Goal: Contribute content: Add original content to the website for others to see

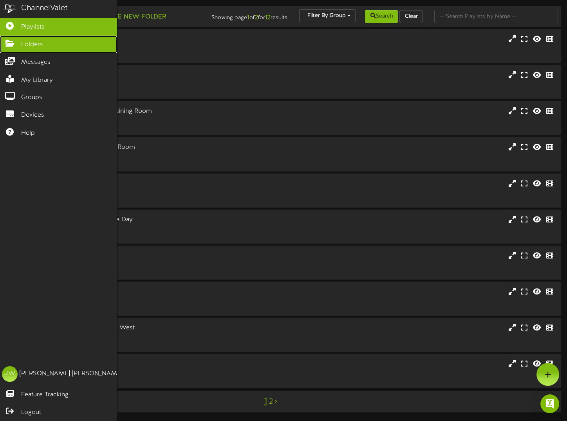
click at [12, 44] on icon at bounding box center [10, 43] width 20 height 6
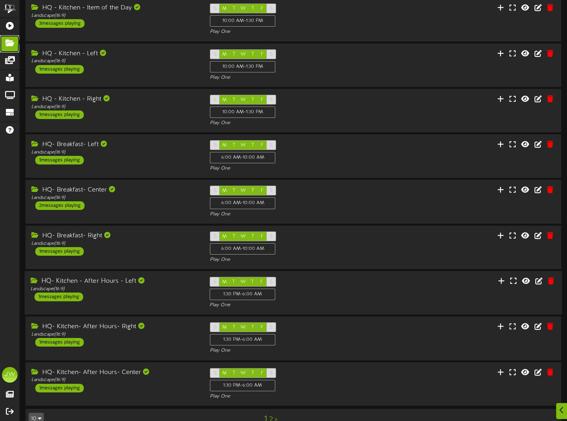
scroll to position [104, 0]
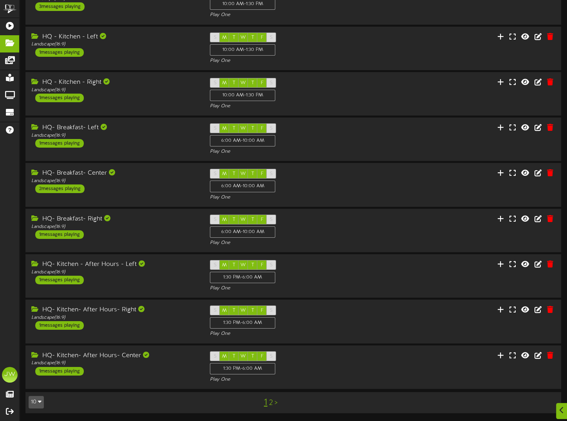
click at [269, 402] on link "2" at bounding box center [271, 402] width 4 height 9
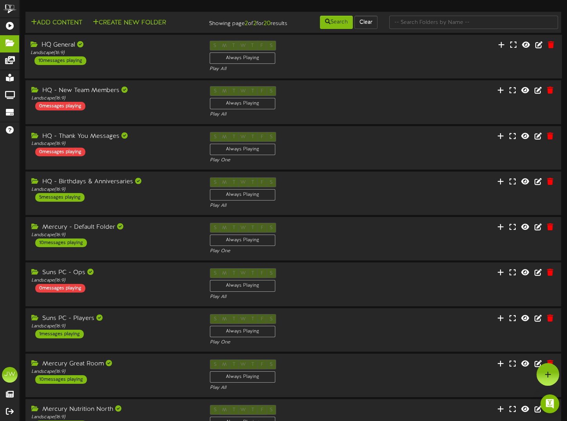
click at [47, 49] on div "HQ General" at bounding box center [114, 45] width 167 height 9
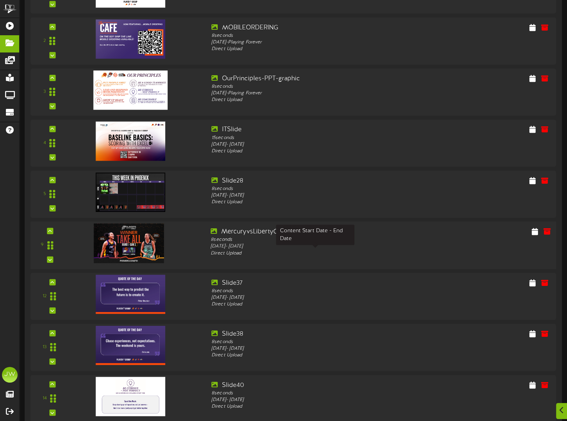
scroll to position [157, 0]
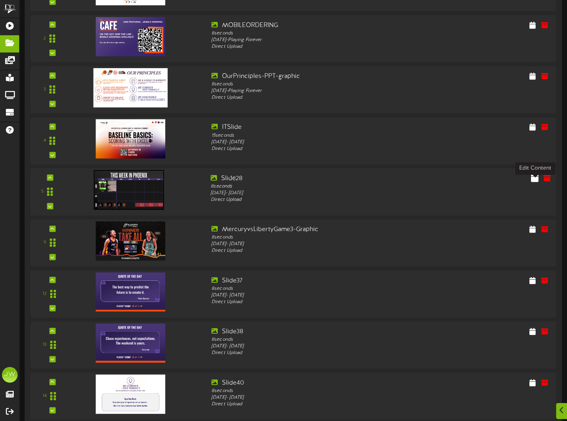
click at [531, 182] on icon at bounding box center [534, 177] width 7 height 9
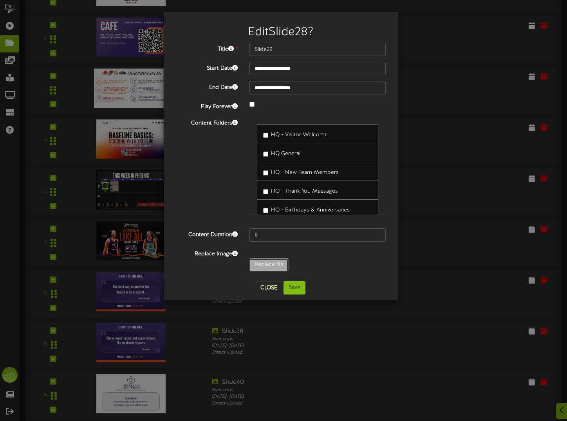
type input "**********"
type input "ThisweekinPHX"
click at [299, 288] on button "Save" at bounding box center [294, 287] width 22 height 13
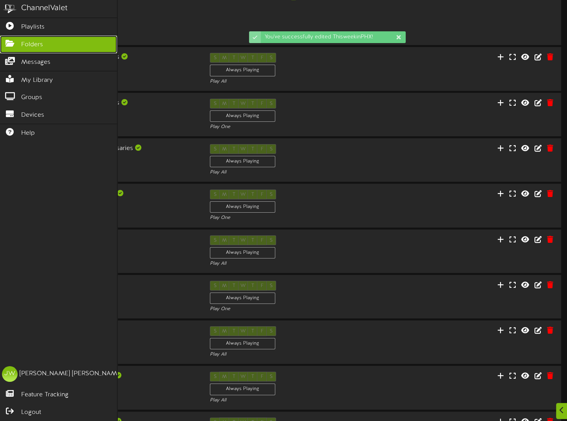
click at [38, 42] on span "Folders" at bounding box center [32, 44] width 22 height 9
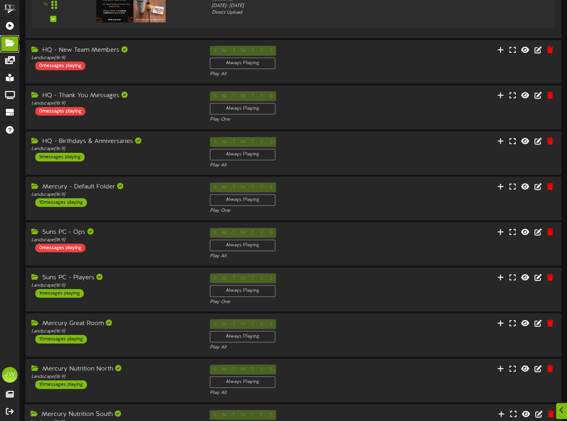
scroll to position [712, 0]
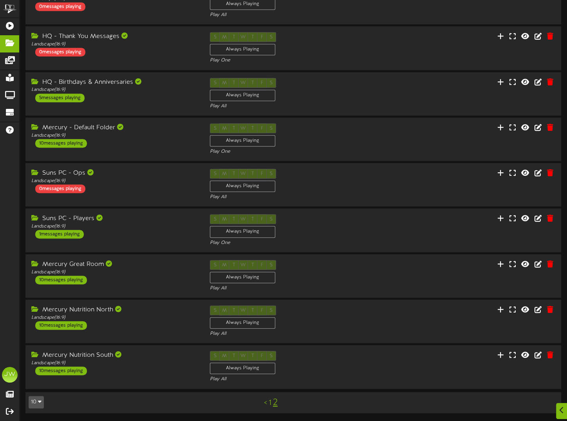
click at [275, 403] on link "2" at bounding box center [275, 402] width 5 height 10
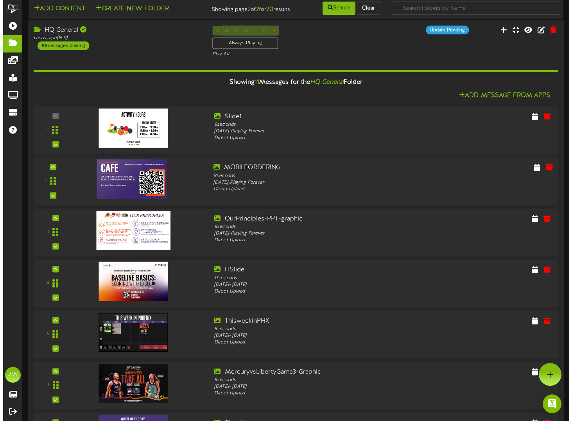
scroll to position [0, 0]
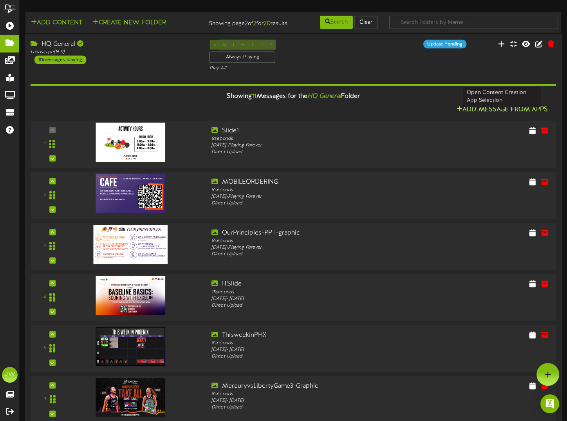
click at [490, 115] on button "Add Message From Apps" at bounding box center [502, 110] width 96 height 10
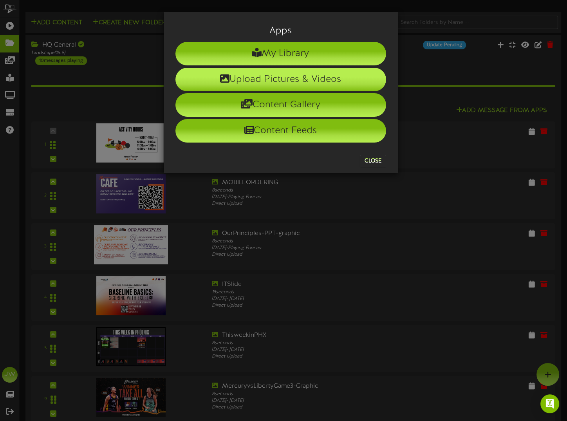
click at [221, 78] on icon at bounding box center [224, 78] width 9 height 9
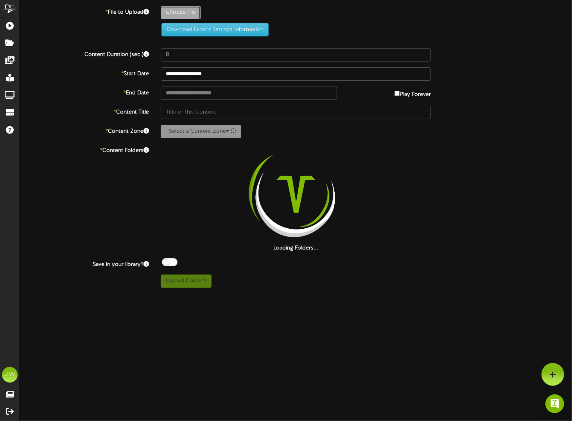
type input "**********"
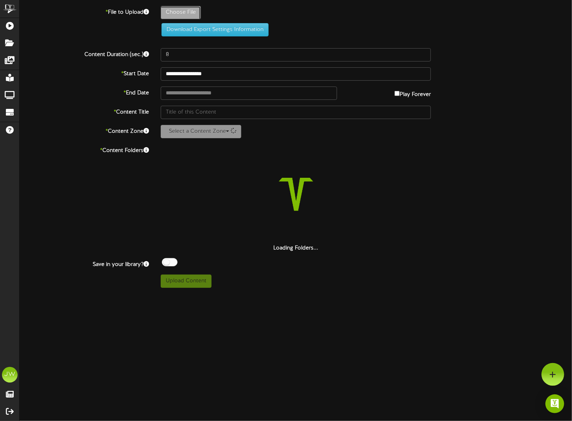
type input "TonightatPHX"
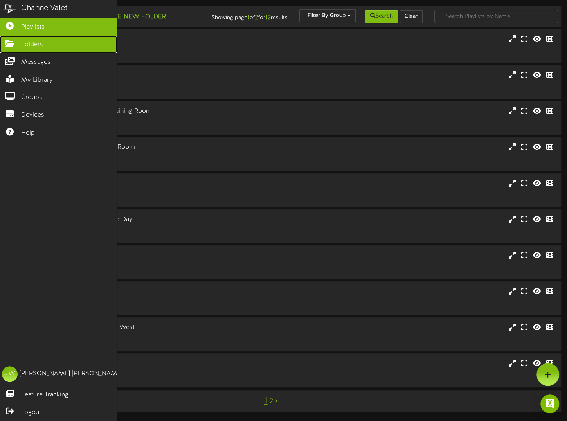
click at [17, 42] on icon at bounding box center [10, 43] width 20 height 6
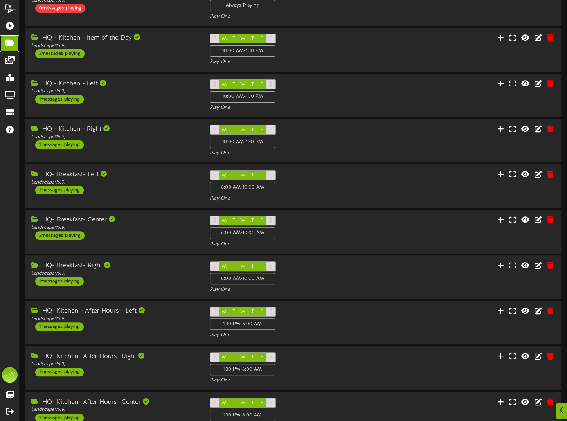
scroll to position [104, 0]
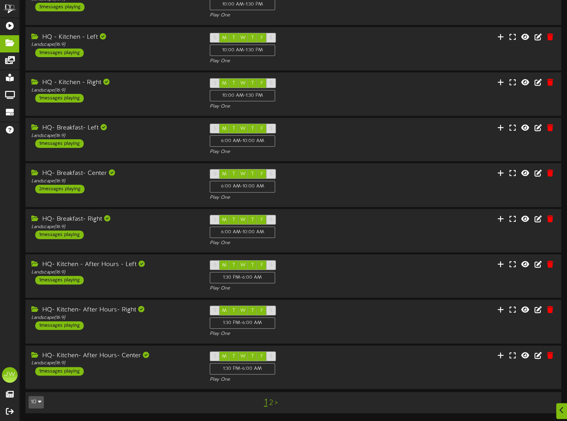
click at [269, 403] on link "2" at bounding box center [271, 403] width 4 height 9
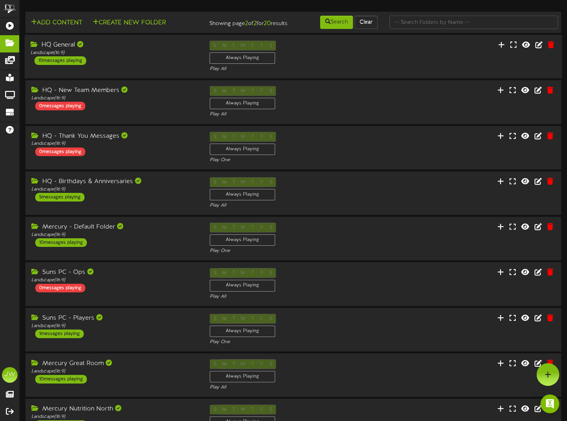
click at [61, 50] on div "HQ General" at bounding box center [114, 45] width 167 height 9
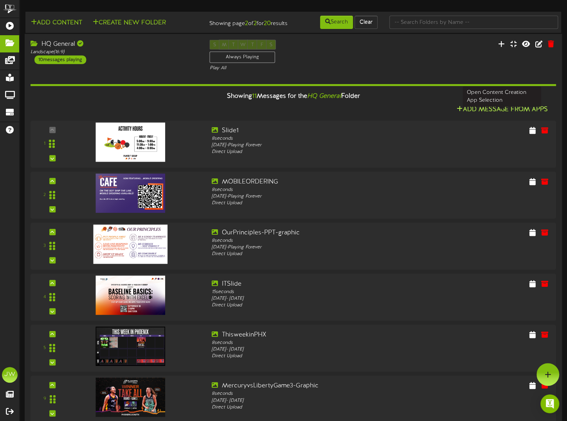
click at [484, 115] on button "Add Message From Apps" at bounding box center [502, 110] width 96 height 10
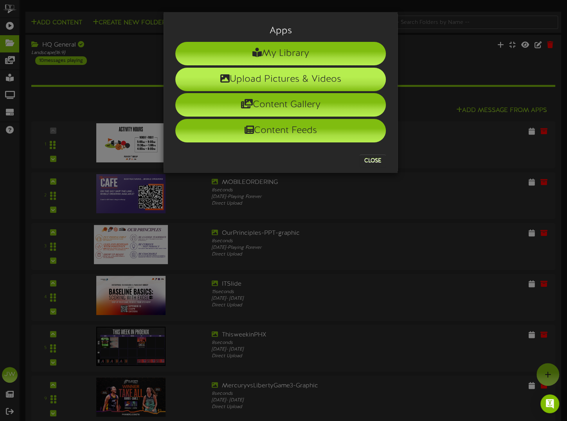
click at [246, 77] on li "Upload Pictures & Videos" at bounding box center [280, 79] width 211 height 23
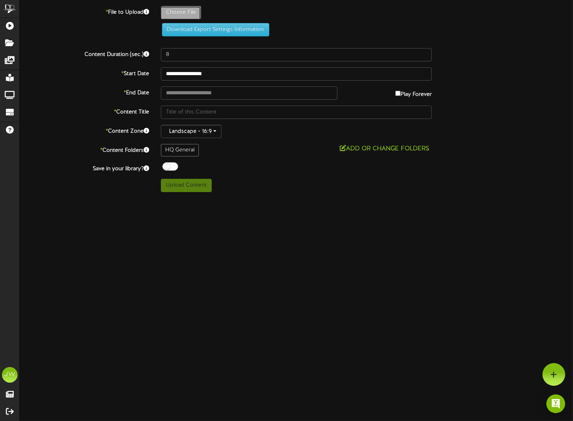
type input "**********"
type input "TonightatPHX"
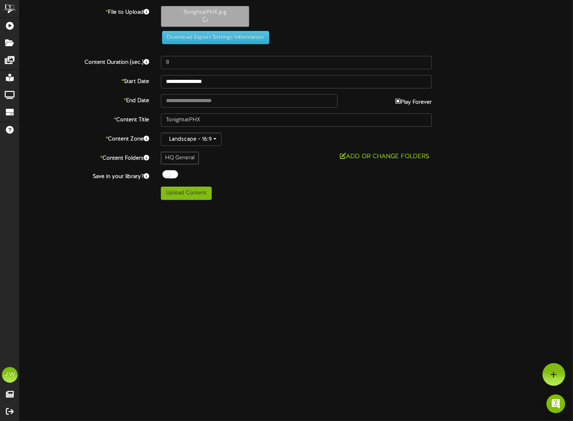
type input "**********"
click at [198, 83] on input "**********" at bounding box center [296, 81] width 271 height 13
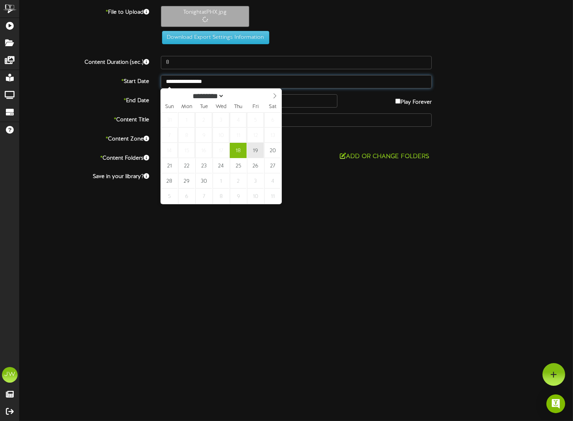
type input "**********"
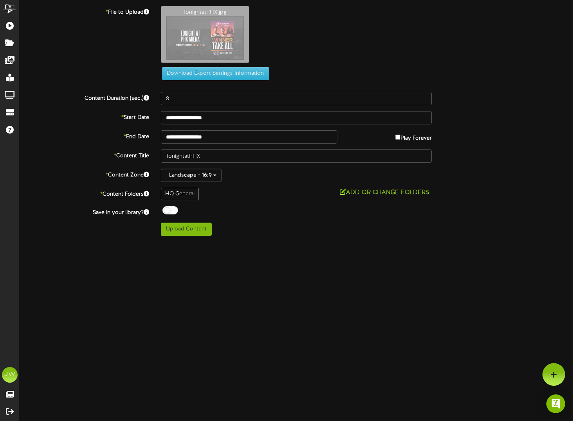
click at [296, 242] on html "ChannelValet Playlists Folders Messages My Library Groups Devices Help JW Janna…" at bounding box center [286, 121] width 573 height 242
click at [166, 209] on div at bounding box center [170, 210] width 16 height 8
click at [179, 227] on button "Upload Content" at bounding box center [186, 229] width 51 height 13
